Goal: Obtain resource: Download file/media

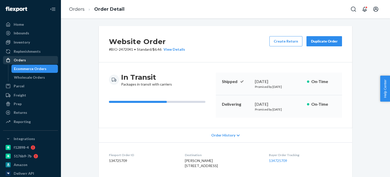
click at [29, 61] on div "Orders" at bounding box center [31, 59] width 54 height 7
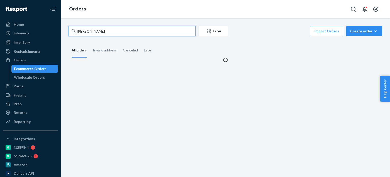
click at [122, 31] on input "[PERSON_NAME]" at bounding box center [132, 31] width 127 height 10
paste input "[PERSON_NAME] E Anger"
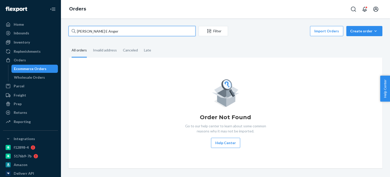
click at [94, 32] on input "[PERSON_NAME] E Anger" at bounding box center [132, 31] width 127 height 10
click at [93, 32] on input "[PERSON_NAME] E Anger" at bounding box center [132, 31] width 127 height 10
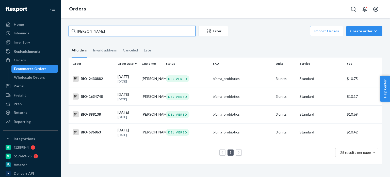
type input "[PERSON_NAME]"
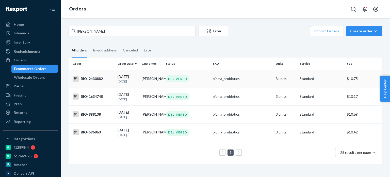
click at [97, 78] on div "BIO-2430882" at bounding box center [93, 79] width 41 height 6
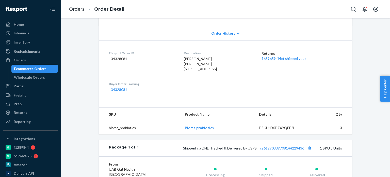
scroll to position [194, 0]
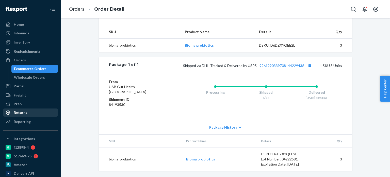
click at [34, 110] on div "Returns" at bounding box center [31, 112] width 54 height 7
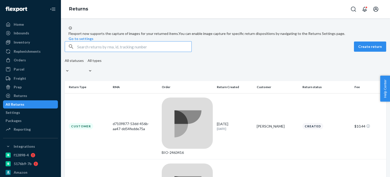
click at [100, 52] on input "text" at bounding box center [134, 46] width 114 height 10
paste input "2430882"
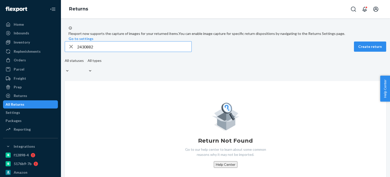
drag, startPoint x: 88, startPoint y: 58, endPoint x: 76, endPoint y: 58, distance: 12.2
click at [76, 52] on div "2430882" at bounding box center [128, 46] width 127 height 10
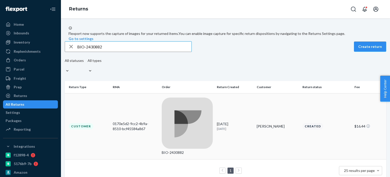
type input "BIO-2430882"
click at [129, 121] on div "0170e5d2-9cc2-4b9a-8510-bcf45584a867" at bounding box center [135, 126] width 45 height 10
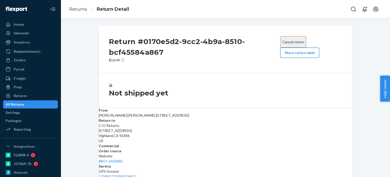
click at [285, 53] on button "Share return label" at bounding box center [300, 53] width 39 height 10
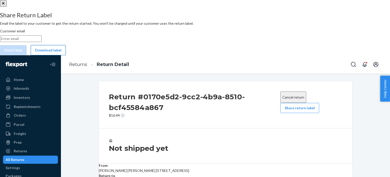
click at [66, 55] on button "Download label" at bounding box center [48, 50] width 35 height 10
